Goal: Information Seeking & Learning: Find contact information

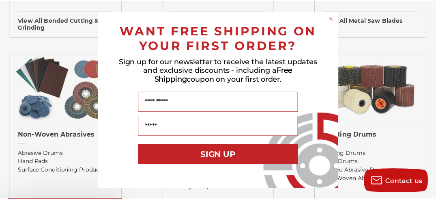
scroll to position [650, 0]
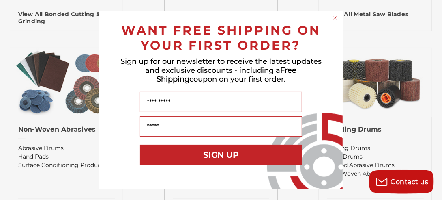
drag, startPoint x: 439, startPoint y: 16, endPoint x: 440, endPoint y: 76, distance: 60.4
click at [333, 18] on circle "Close dialog" at bounding box center [336, 18] width 8 height 8
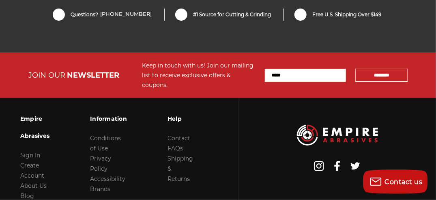
scroll to position [2071, 0]
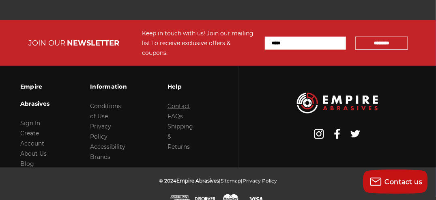
click at [180, 102] on link "Contact" at bounding box center [178, 105] width 23 height 7
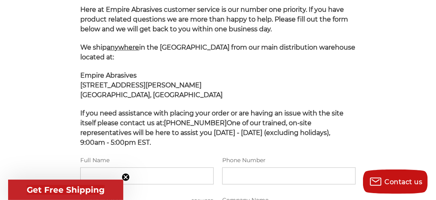
scroll to position [135, 0]
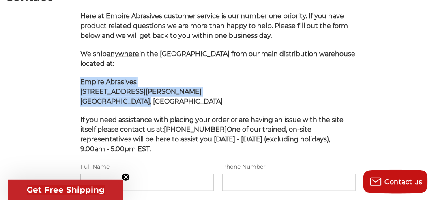
drag, startPoint x: 79, startPoint y: 79, endPoint x: 136, endPoint y: 102, distance: 61.1
click at [136, 102] on div "Here at Empire Abrasives customer service is our number one priority. If you ha…" at bounding box center [217, 196] width 283 height 371
copy p "Empire Abrasives [STREET_ADDRESS][PERSON_NAME]"
